Goal: Information Seeking & Learning: Learn about a topic

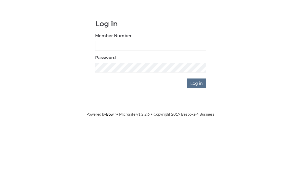
scroll to position [38, 0]
type input "0196"
click at [197, 117] on input "Log in" at bounding box center [196, 122] width 19 height 10
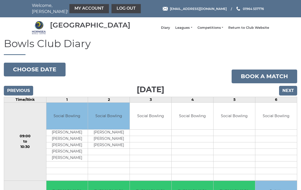
click at [191, 30] on link "Leagues" at bounding box center [183, 28] width 17 height 5
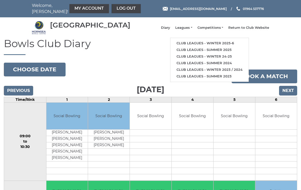
click at [203, 45] on link "Club leagues - Winter 2025-6" at bounding box center [210, 43] width 78 height 7
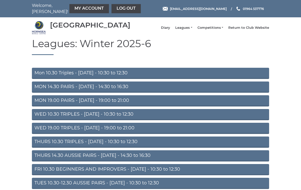
click at [105, 77] on link "Mon 10.30 Triples - [DATE] - 10:30 to 12:30" at bounding box center [150, 73] width 237 height 11
click at [116, 78] on link "Mon 10.30 Triples - Monday - 10:30 to 12:30" at bounding box center [150, 73] width 237 height 11
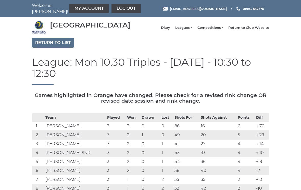
click at [67, 45] on link "Return to list" at bounding box center [53, 43] width 42 height 10
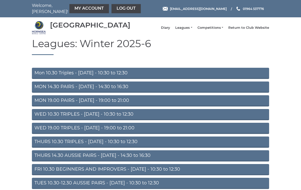
click at [140, 90] on link "MON 14.30 PAIRS - [DATE] - 14:30 to 16:30" at bounding box center [150, 87] width 237 height 11
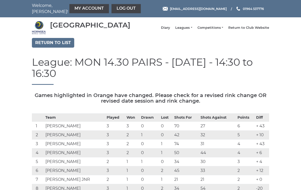
click at [64, 45] on link "Return to list" at bounding box center [53, 43] width 42 height 10
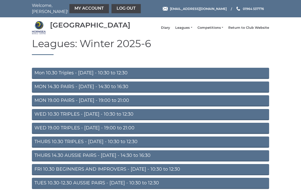
click at [135, 105] on link "MON 19.00 PAIRS - [DATE] - 19:00 to 21:00" at bounding box center [150, 100] width 237 height 11
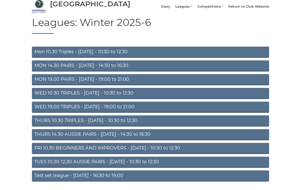
scroll to position [21, 0]
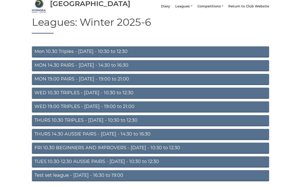
click at [207, 112] on link "WED 19.00 TRIPLES - [DATE] - 19:00 to 21:00" at bounding box center [150, 107] width 237 height 11
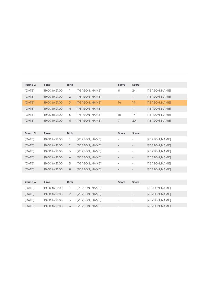
scroll to position [372, 0]
